Goal: Task Accomplishment & Management: Use online tool/utility

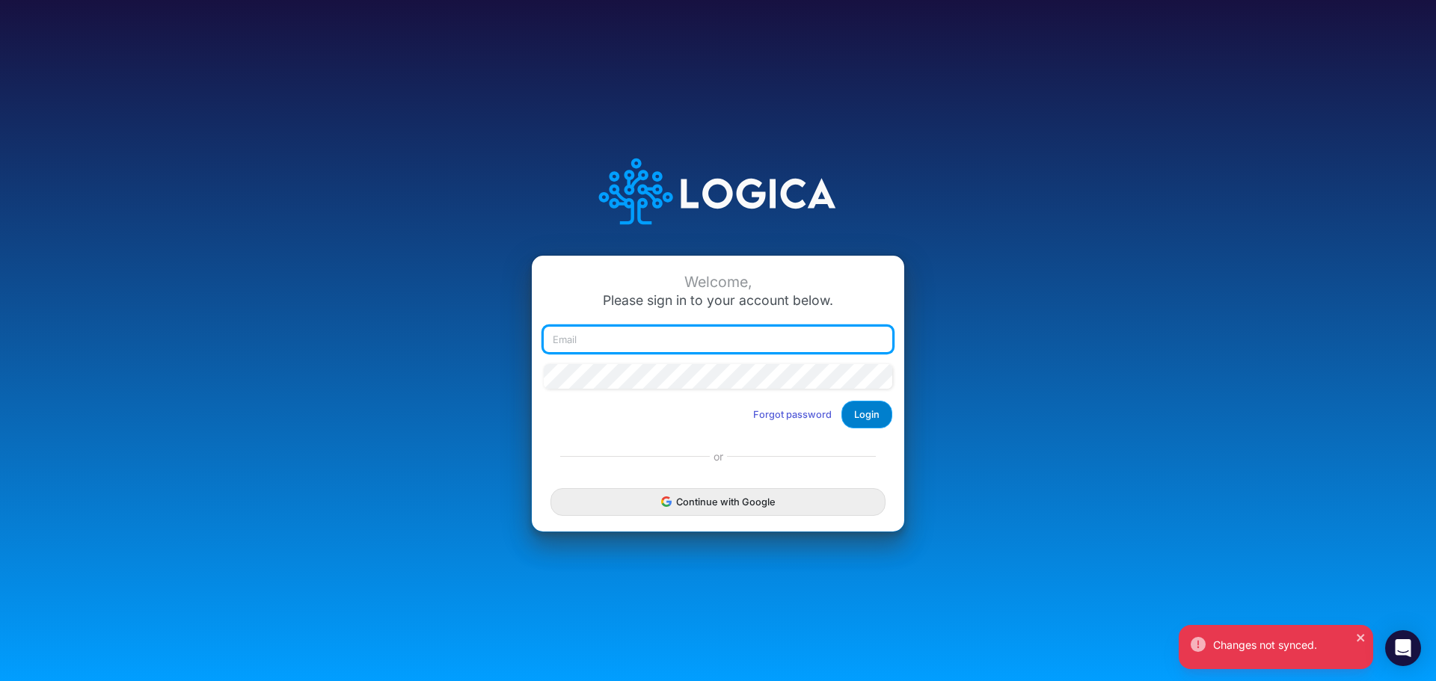
type input "sgebhardt@heritage-communities.com"
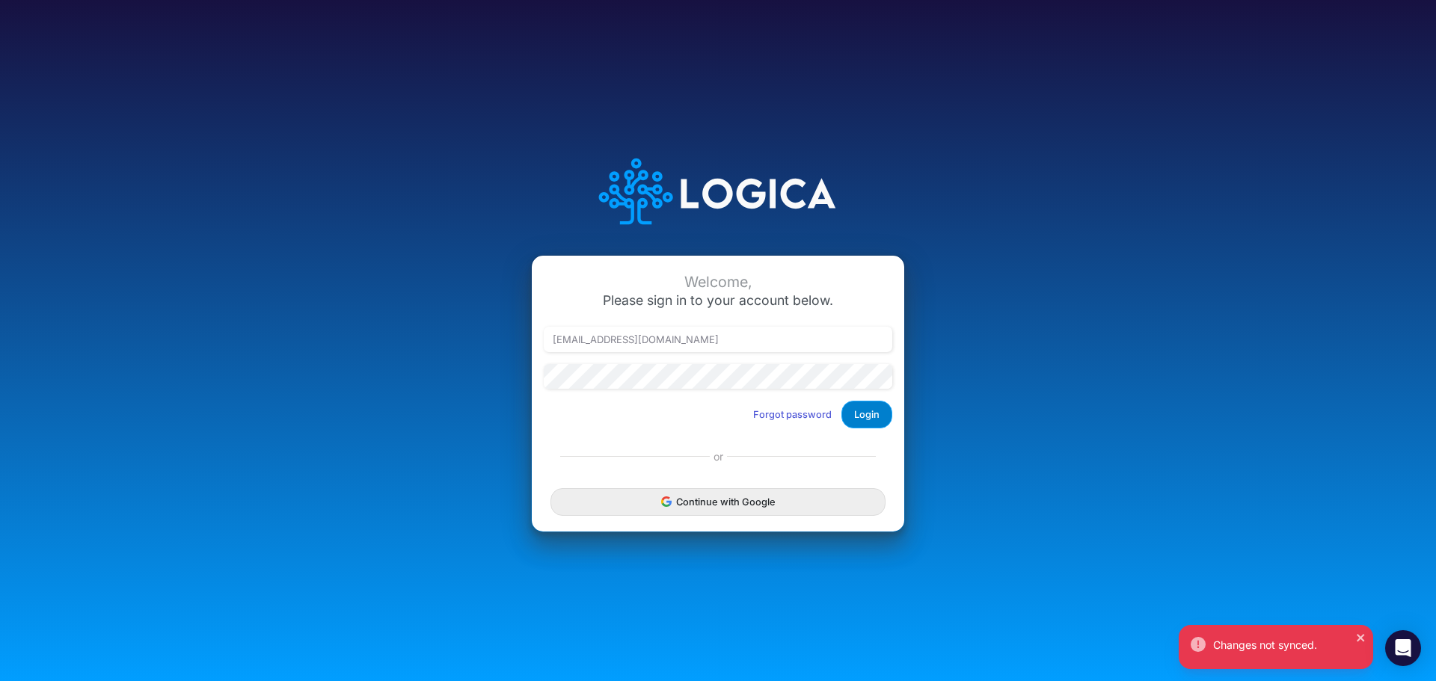
click at [858, 414] on button "Login" at bounding box center [866, 415] width 51 height 28
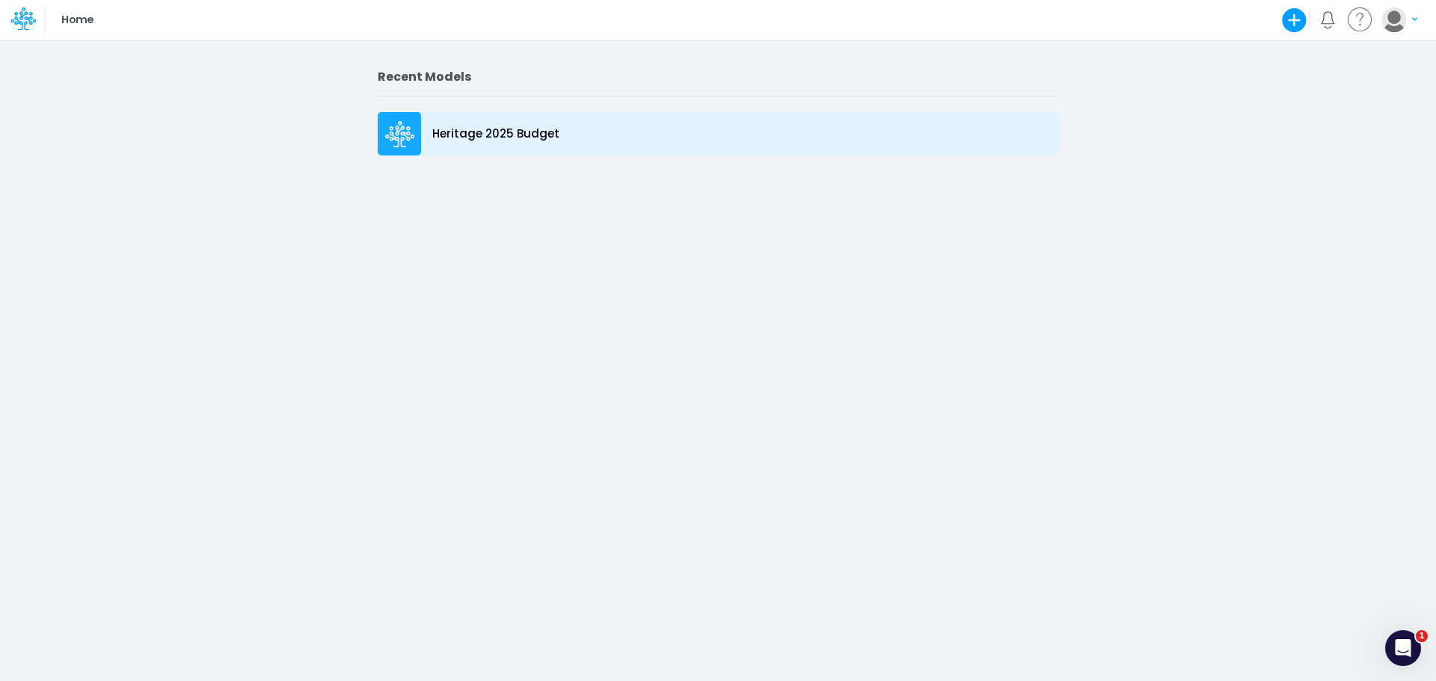
click at [453, 134] on p "Heritage 2025 Budget" at bounding box center [495, 134] width 127 height 17
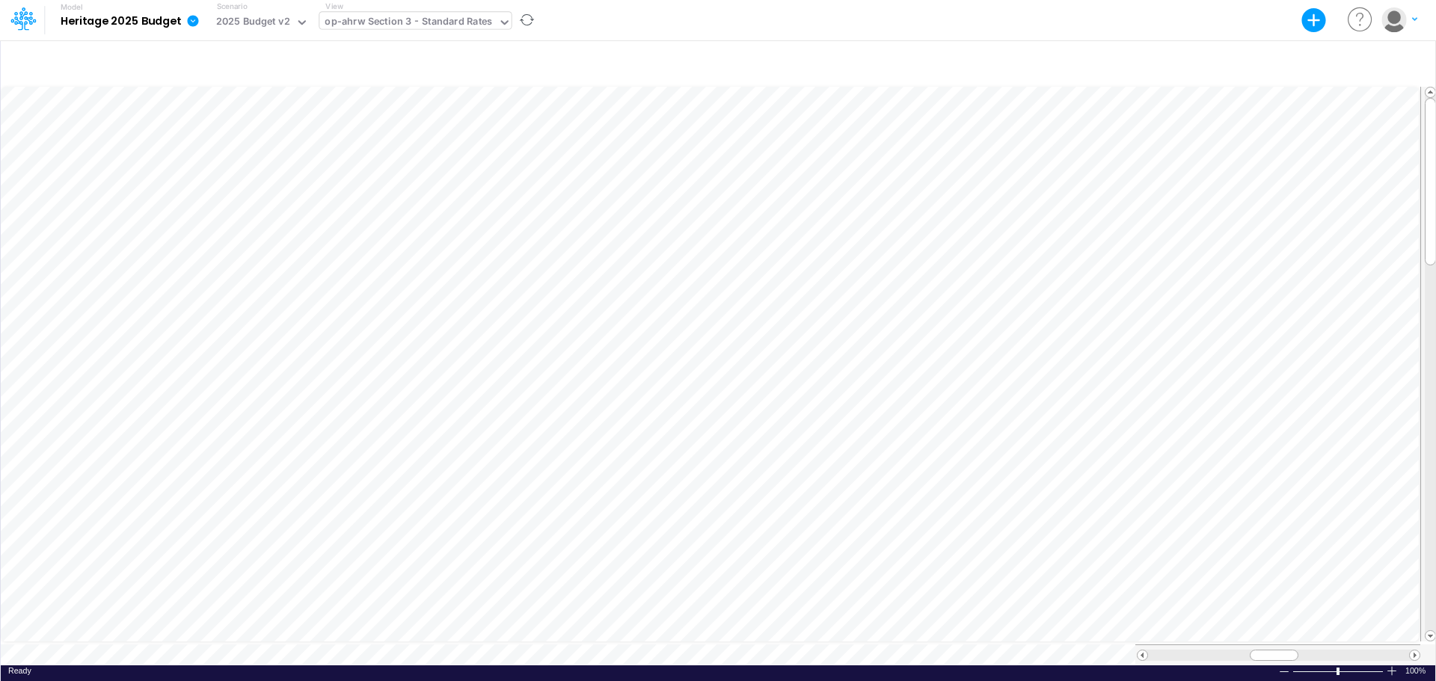
click at [463, 29] on div "op-ahrw Section 3 - Standard Rates" at bounding box center [407, 22] width 167 height 17
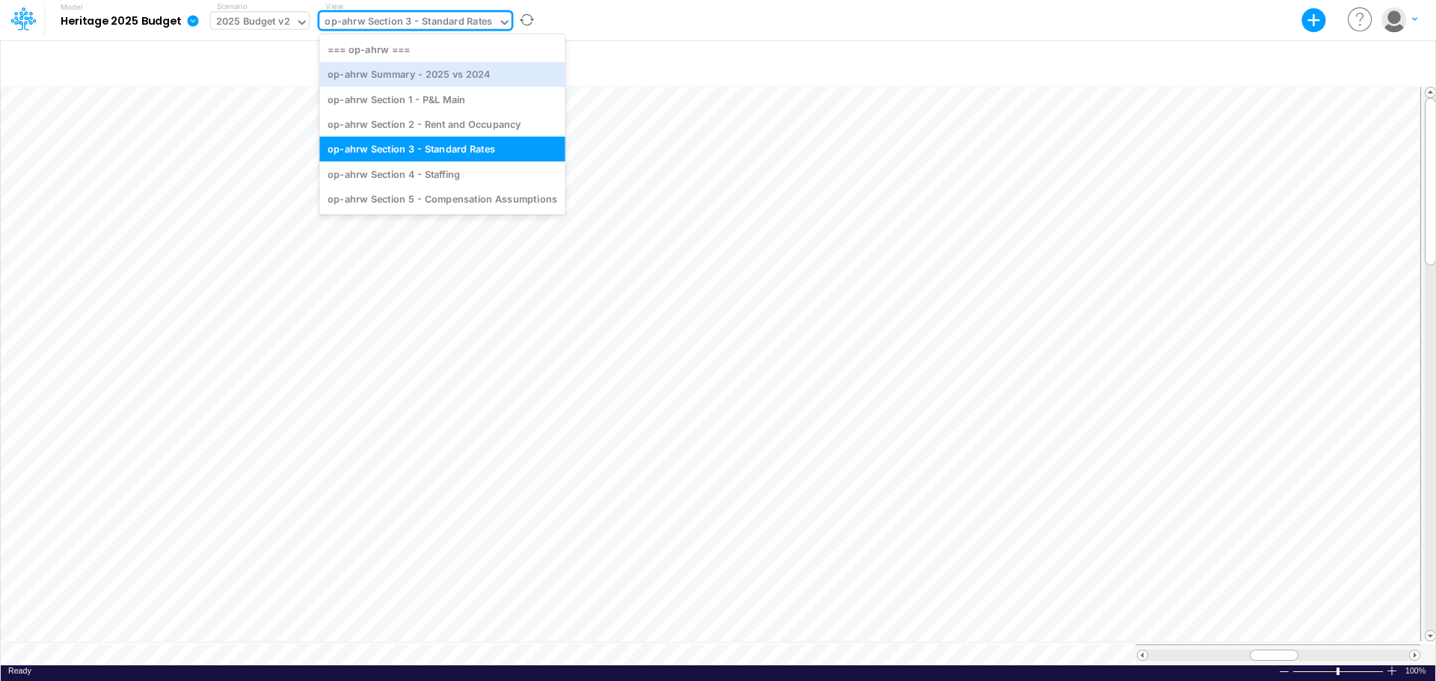
click at [261, 17] on div "2025 Budget v2" at bounding box center [253, 22] width 74 height 17
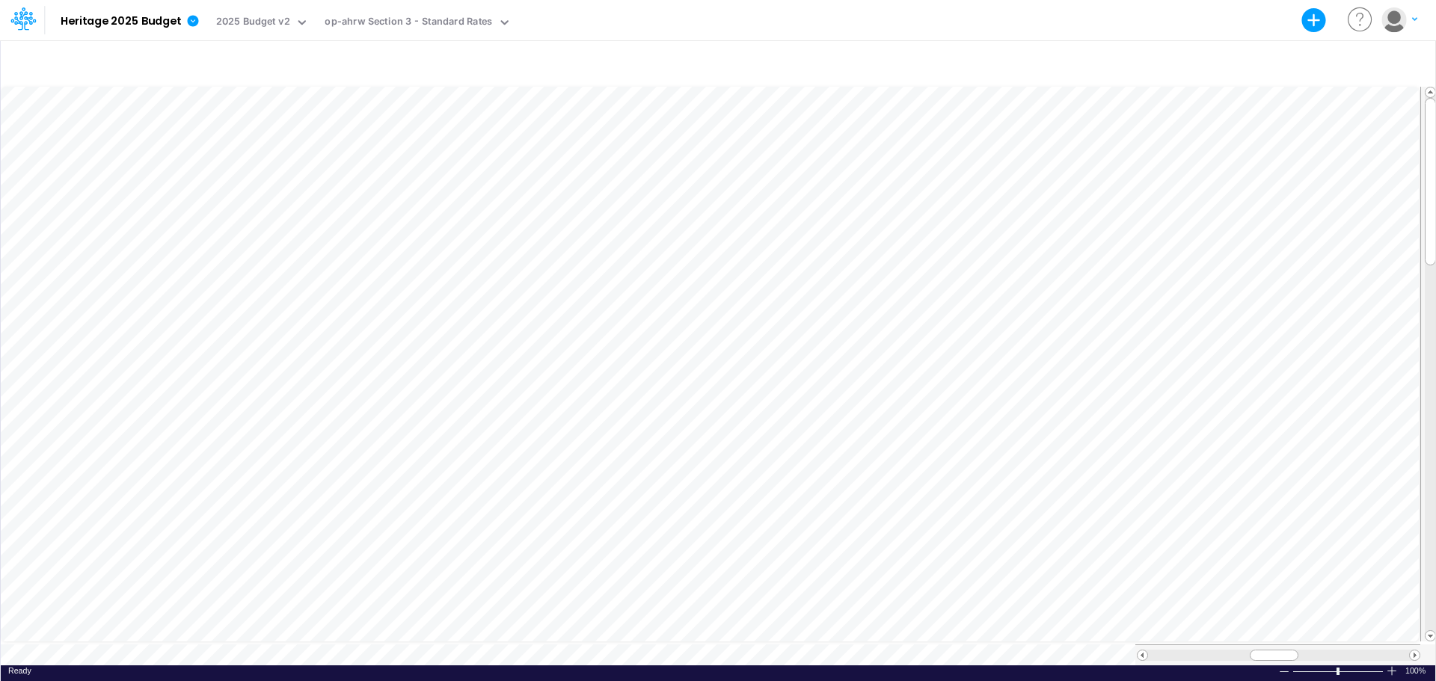
click at [683, 17] on div "Model Heritage 2025 Budget Export Excel Scenario 2025 Budget v2 View op-ahrw Se…" at bounding box center [718, 20] width 1292 height 40
drag, startPoint x: 1261, startPoint y: 650, endPoint x: 1252, endPoint y: 640, distance: 13.3
click at [1271, 657] on div at bounding box center [1277, 654] width 285 height 21
